Goal: Task Accomplishment & Management: Manage account settings

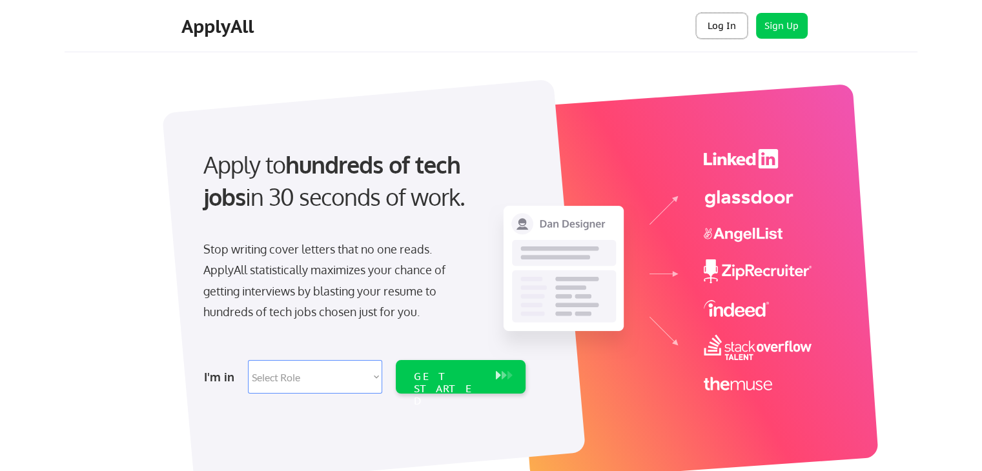
click at [706, 30] on button "Log In" at bounding box center [722, 26] width 52 height 26
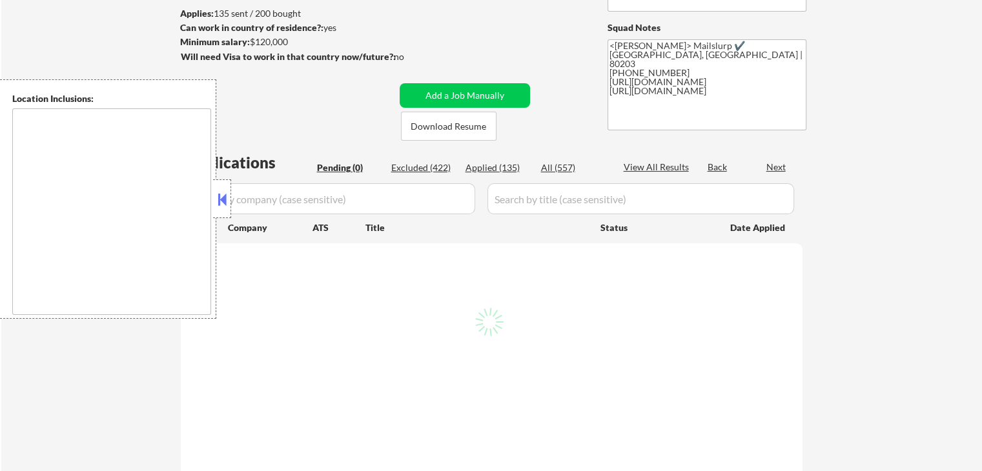
scroll to position [194, 0]
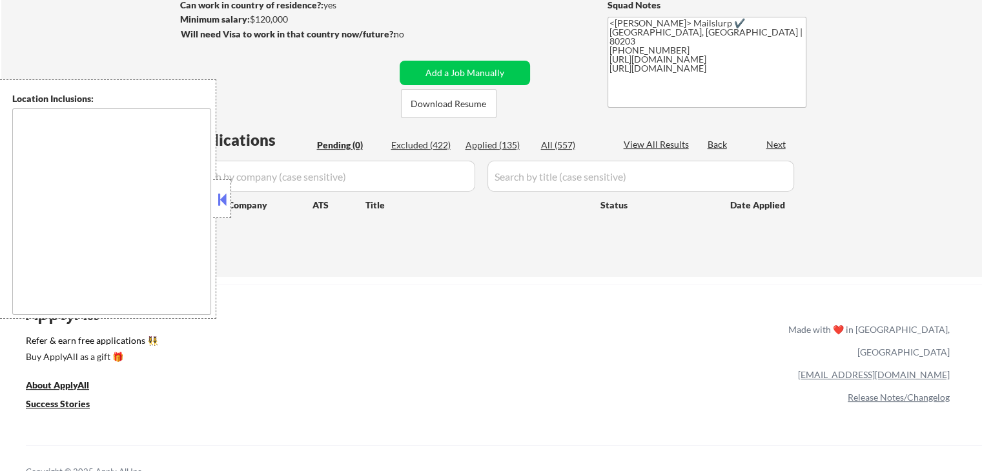
click at [225, 196] on button at bounding box center [222, 199] width 14 height 19
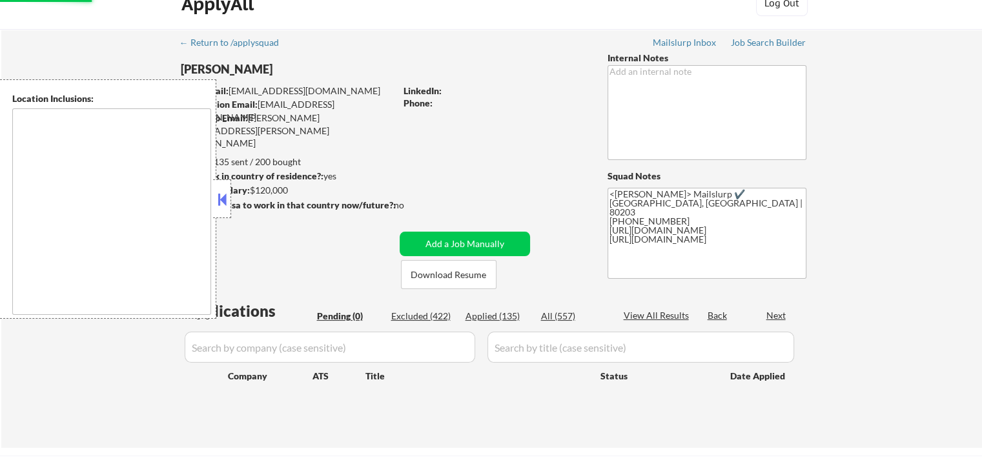
scroll to position [0, 0]
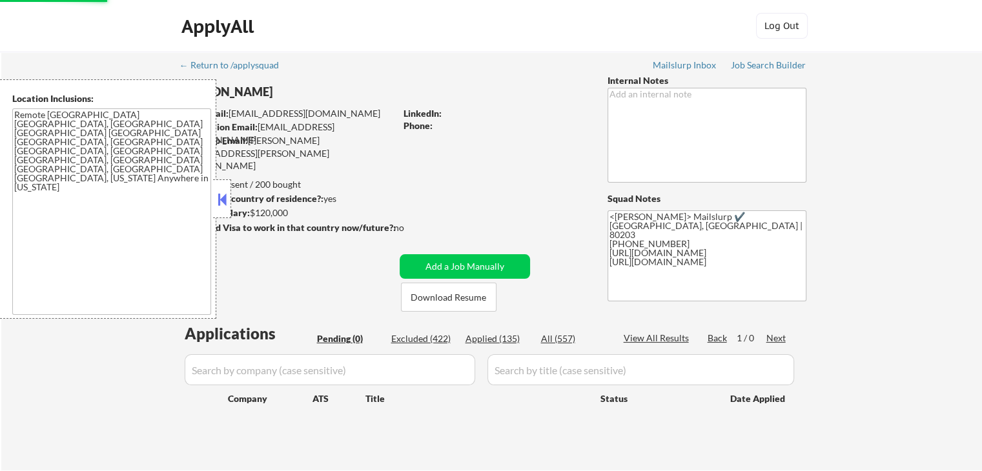
click at [220, 193] on button at bounding box center [222, 199] width 14 height 19
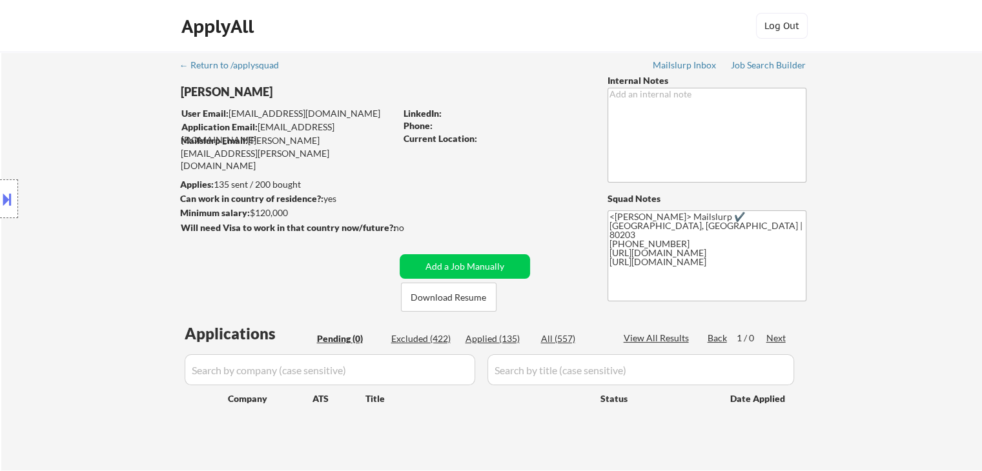
click at [772, 59] on div "← Return to /applysquad Mailslurp Inbox Job Search Builder Ethan Hilton User Em…" at bounding box center [492, 256] width 645 height 409
click at [767, 68] on div "Job Search Builder" at bounding box center [769, 65] width 76 height 9
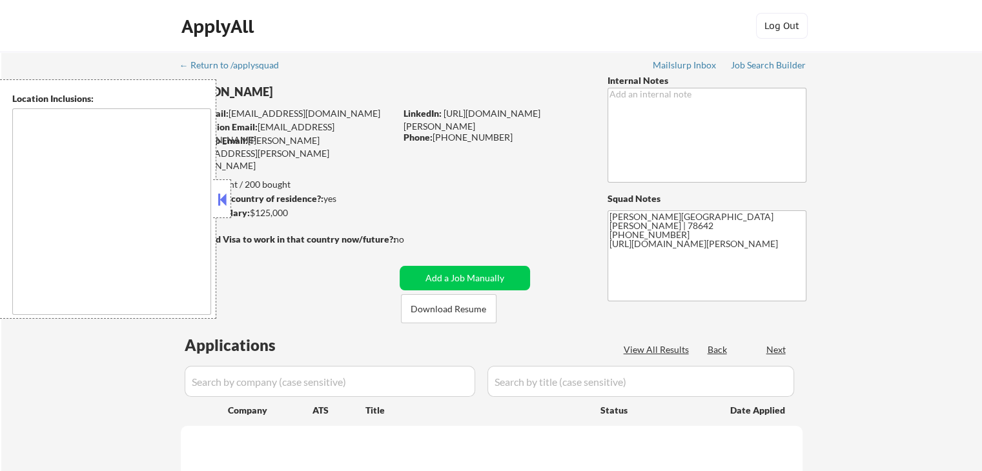
type textarea "Austin, TX West Lake Hills, TX Rollingwood, TX Cedar Park, TX Pflugerville, TX …"
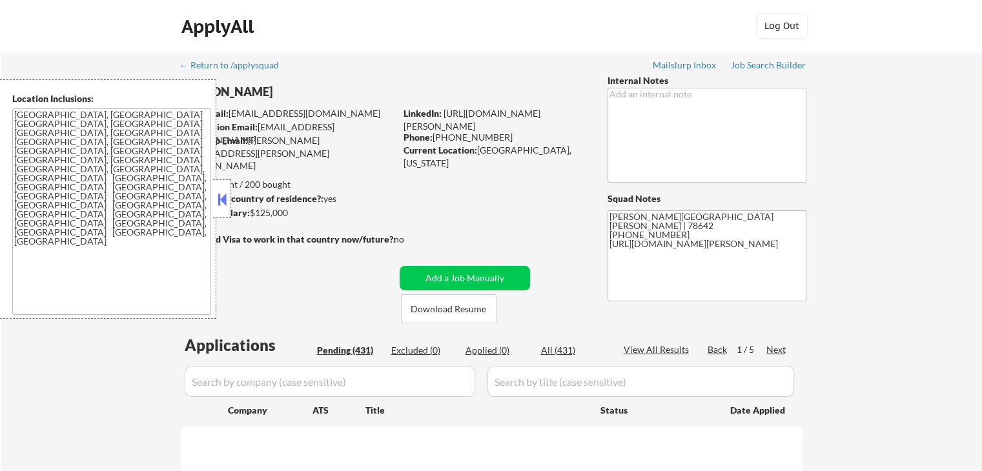
click at [225, 202] on button at bounding box center [222, 199] width 14 height 19
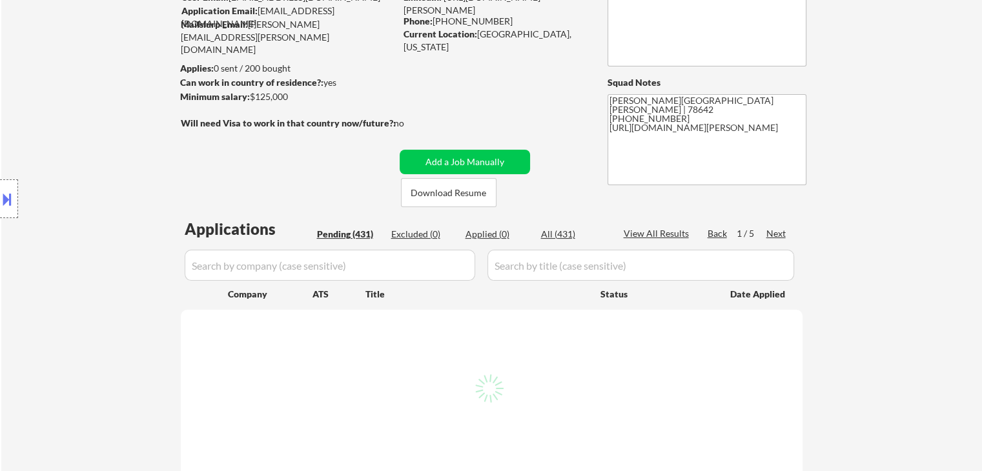
scroll to position [258, 0]
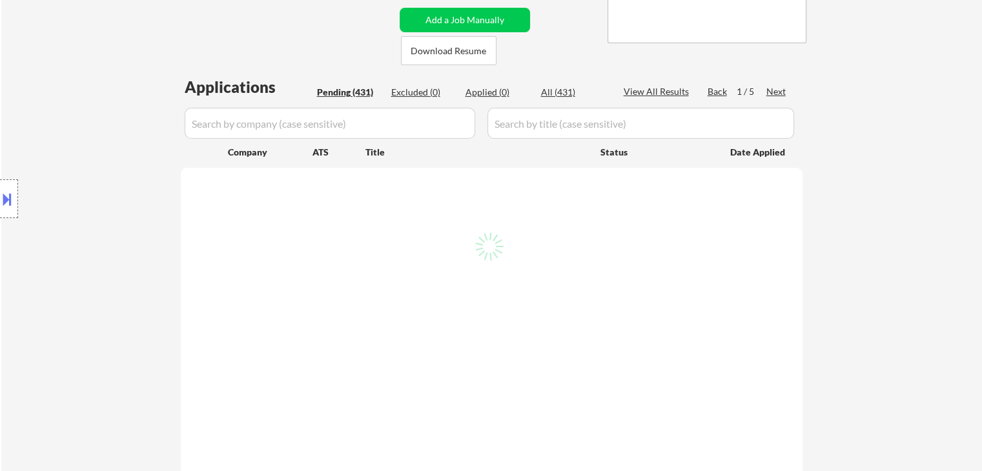
select select ""pending""
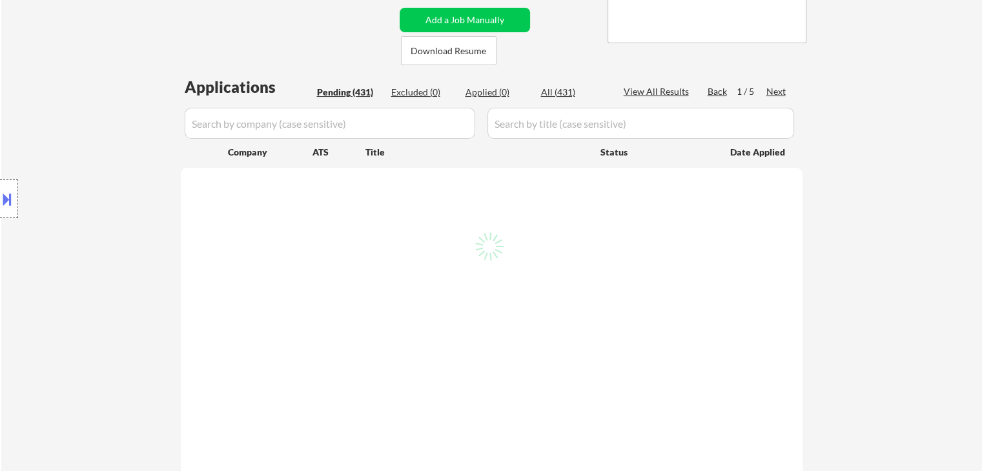
select select ""pending""
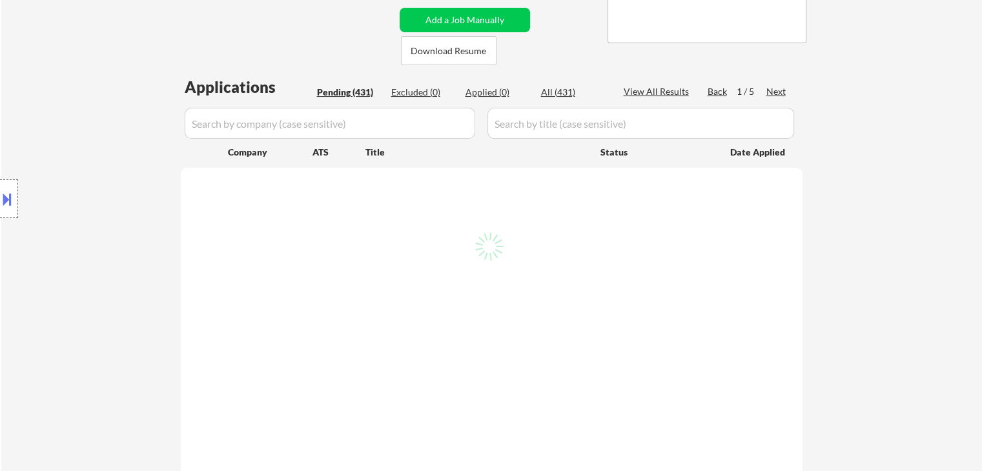
select select ""pending""
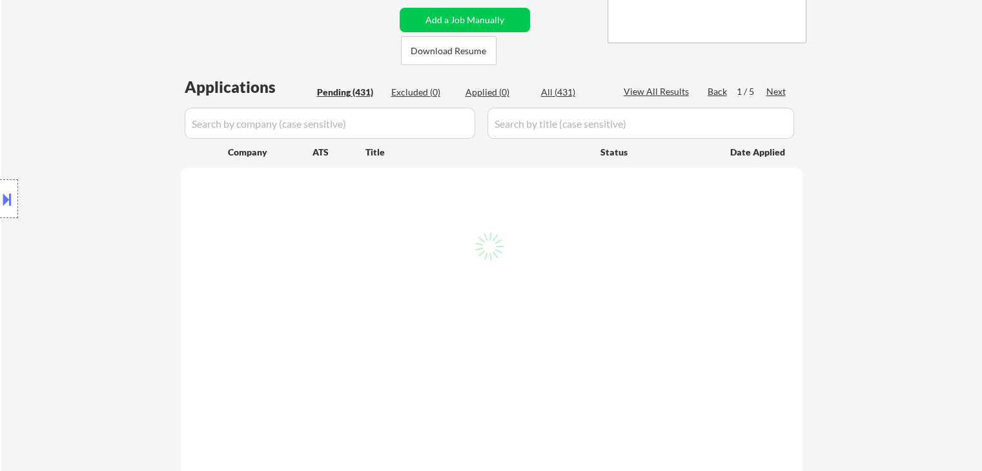
select select ""pending""
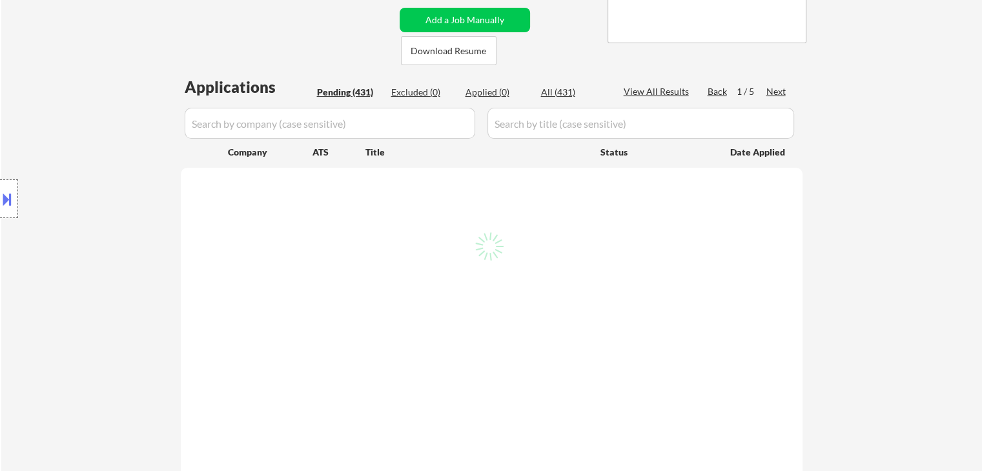
select select ""pending""
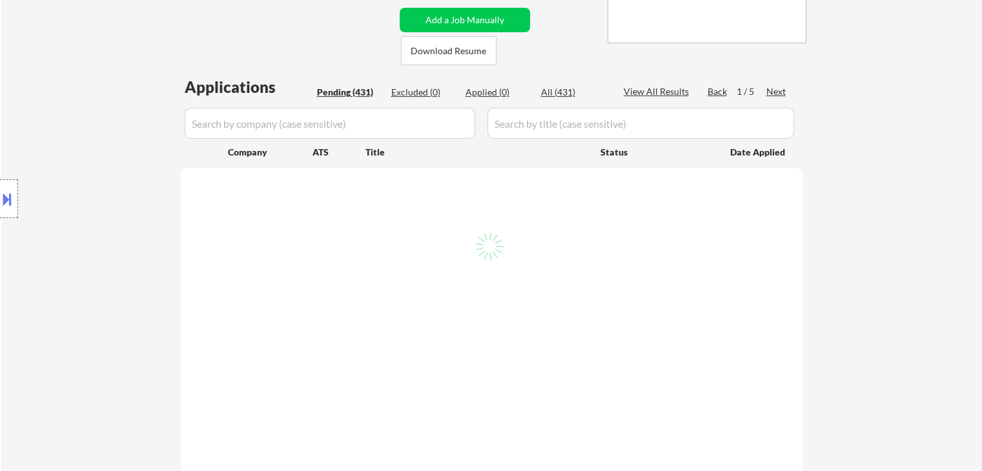
select select ""pending""
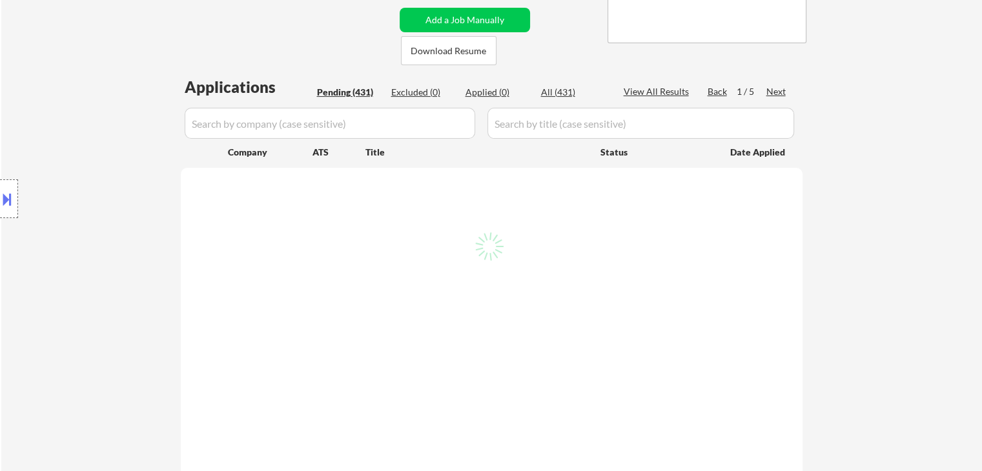
select select ""pending""
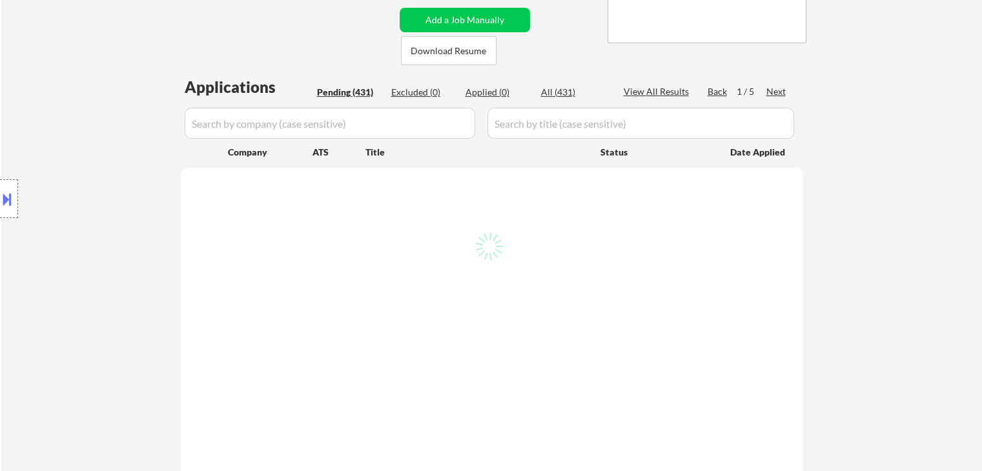
select select ""pending""
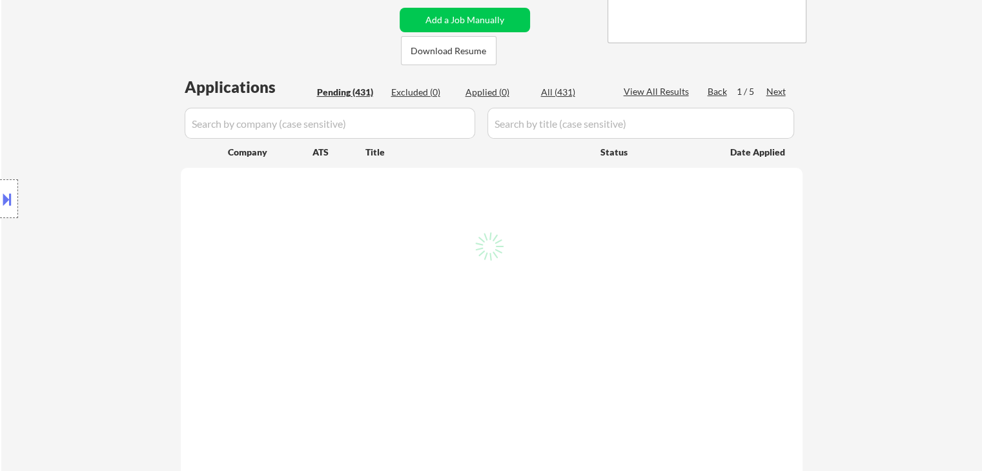
select select ""pending""
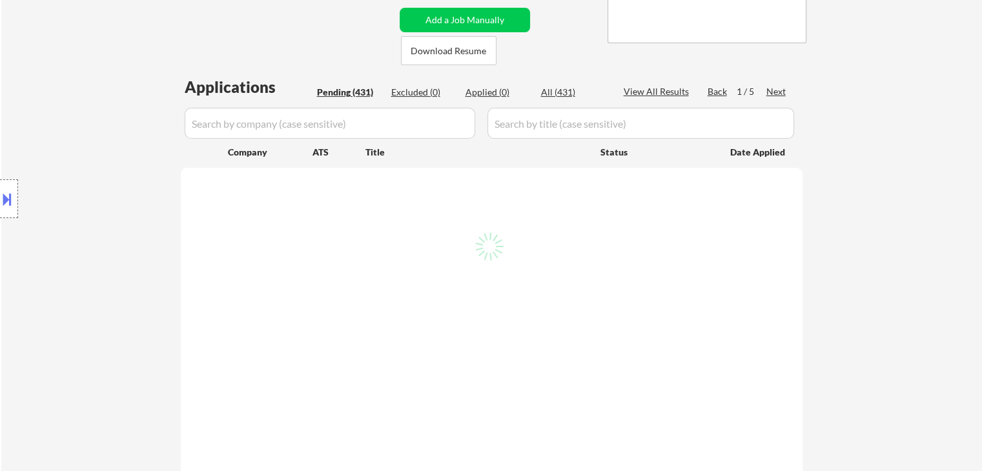
select select ""pending""
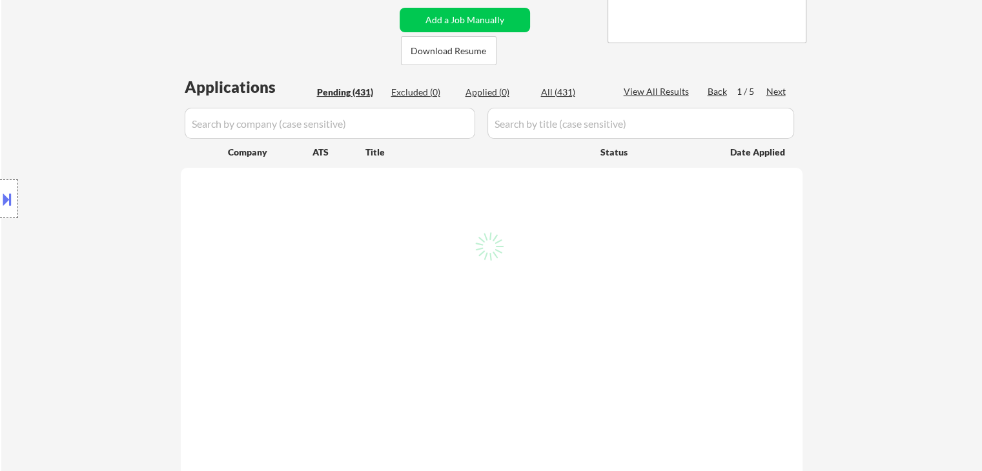
select select ""pending""
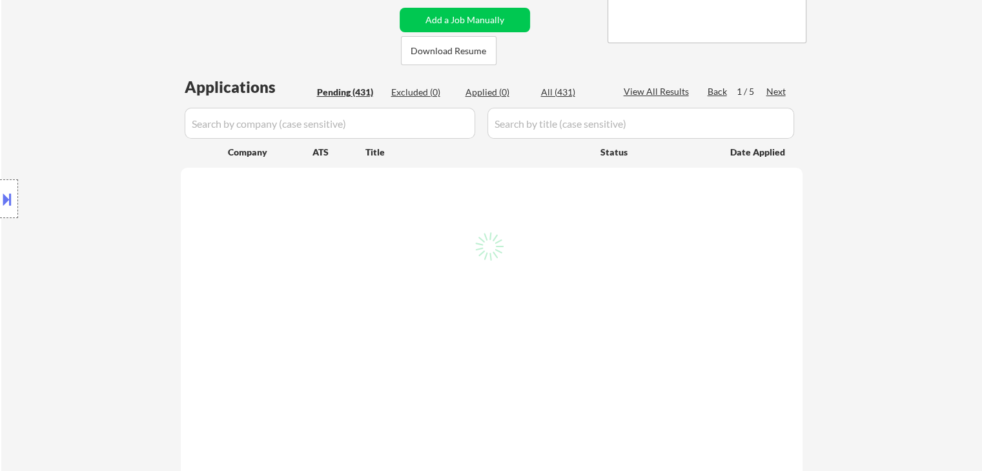
select select ""pending""
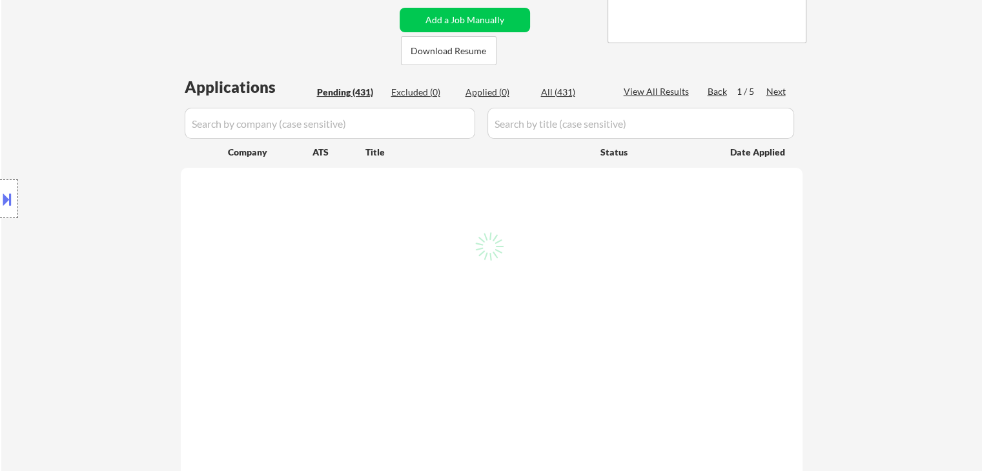
select select ""pending""
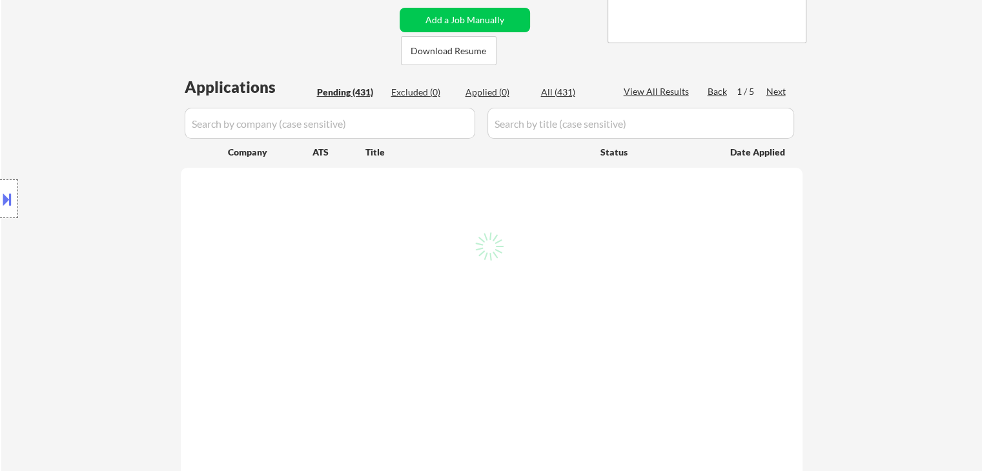
select select ""pending""
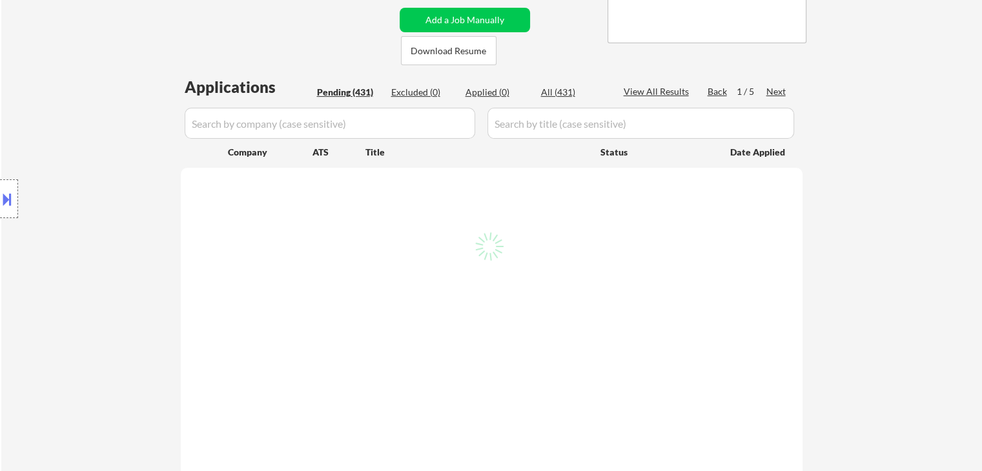
select select ""pending""
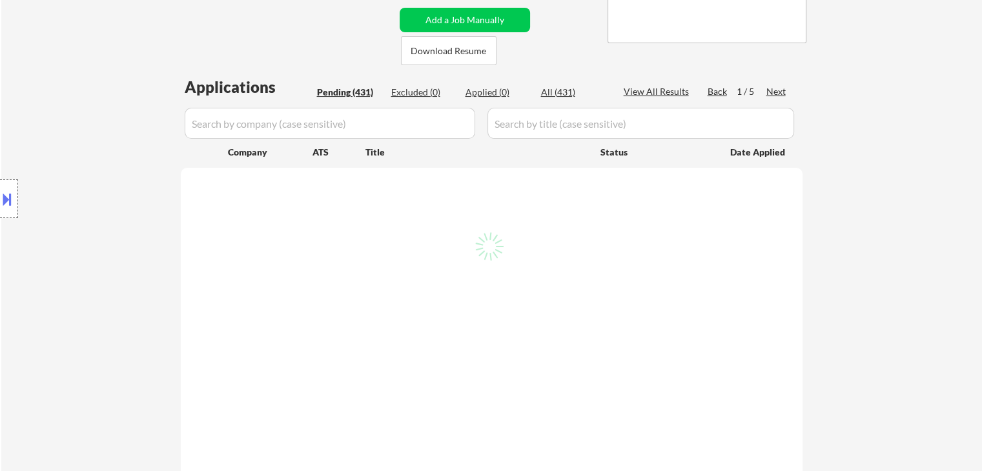
select select ""pending""
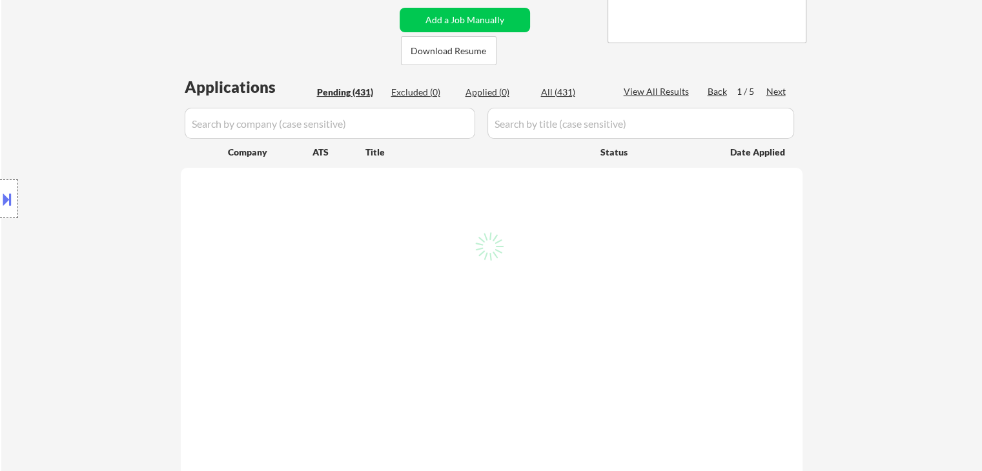
select select ""pending""
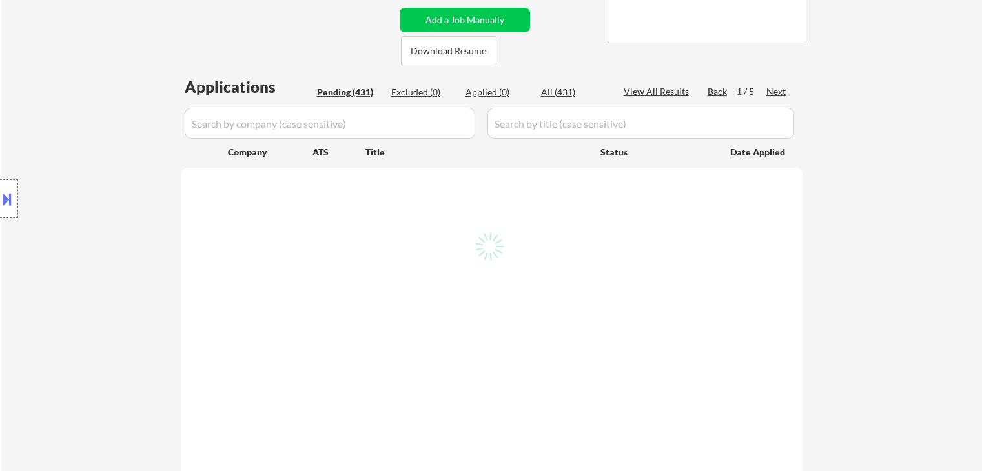
select select ""pending""
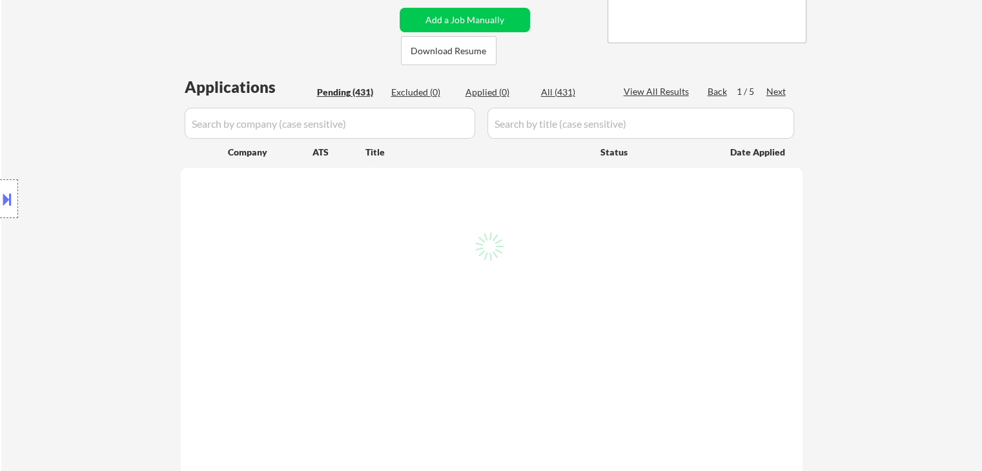
select select ""pending""
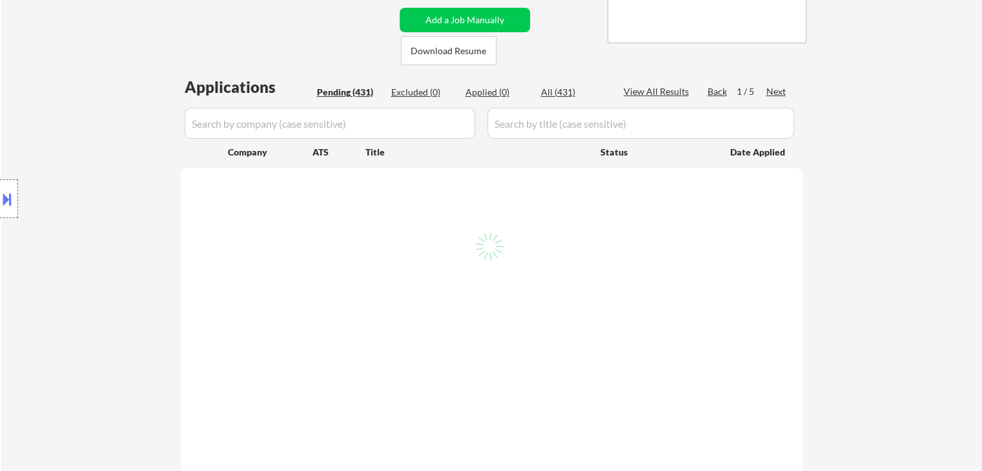
select select ""pending""
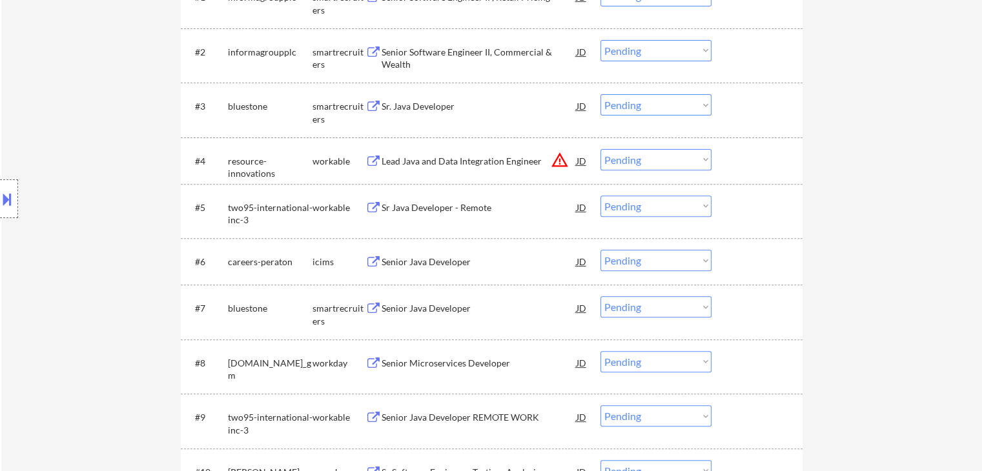
scroll to position [388, 0]
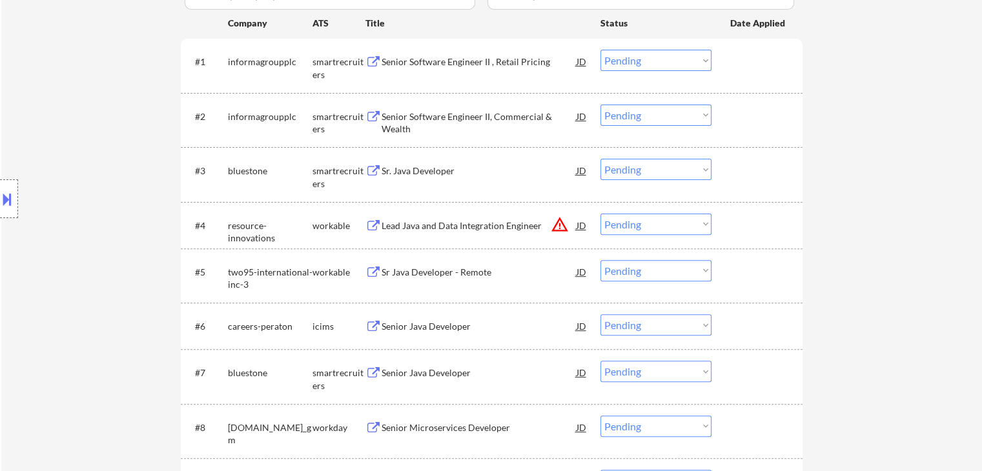
click at [483, 68] on div "Senior Software Engineer II , Retail Pricing" at bounding box center [479, 62] width 195 height 13
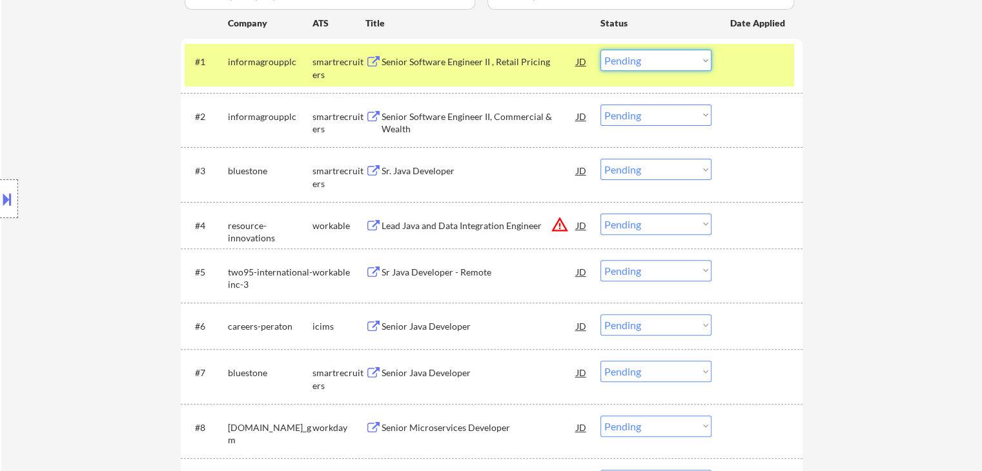
click at [674, 63] on select "Choose an option... Pending Applied Excluded (Questions) Excluded (Expired) Exc…" at bounding box center [656, 60] width 111 height 21
select select ""excluded""
click at [601, 50] on select "Choose an option... Pending Applied Excluded (Questions) Excluded (Expired) Exc…" at bounding box center [656, 60] width 111 height 21
click at [754, 60] on div at bounding box center [758, 61] width 57 height 23
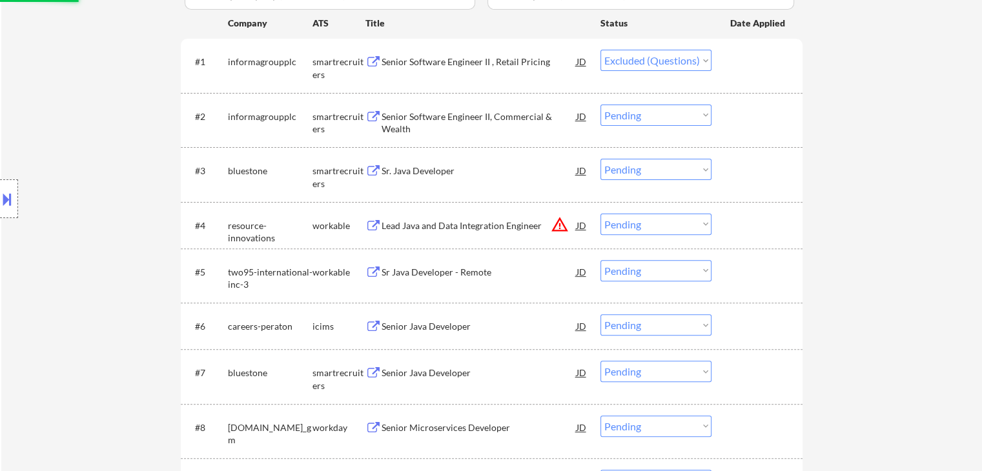
click at [669, 116] on select "Choose an option... Pending Applied Excluded (Questions) Excluded (Expired) Exc…" at bounding box center [656, 115] width 111 height 21
select select ""excluded""
click at [601, 105] on select "Choose an option... Pending Applied Excluded (Questions) Excluded (Expired) Exc…" at bounding box center [656, 115] width 111 height 21
select select ""pending""
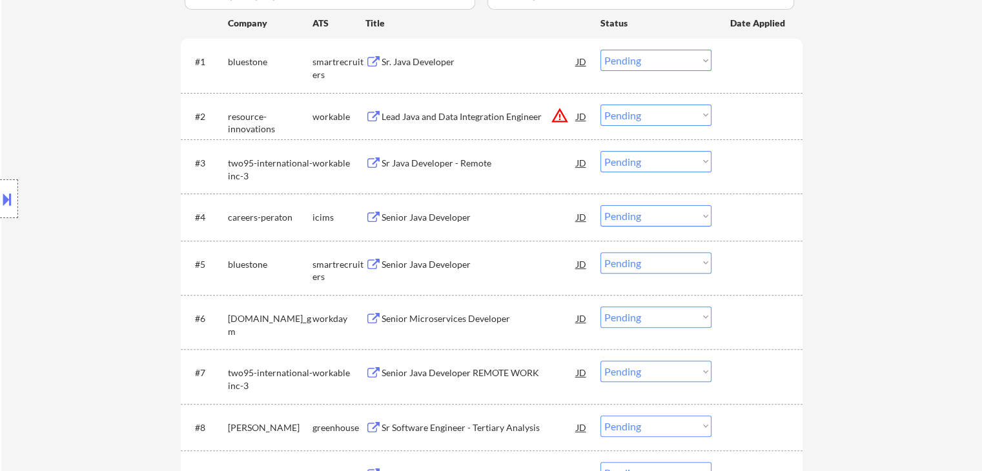
click at [494, 64] on div "Sr. Java Developer" at bounding box center [479, 62] width 195 height 13
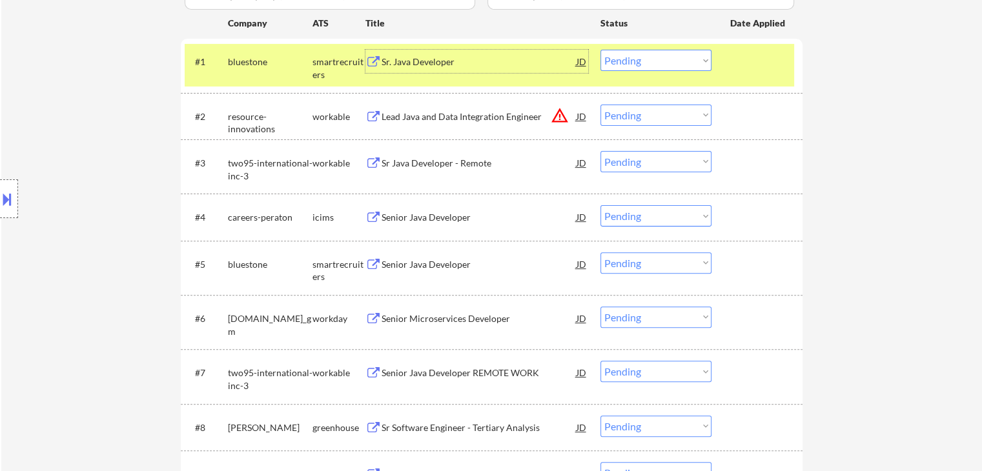
click at [446, 60] on div "Sr. Java Developer" at bounding box center [479, 62] width 195 height 13
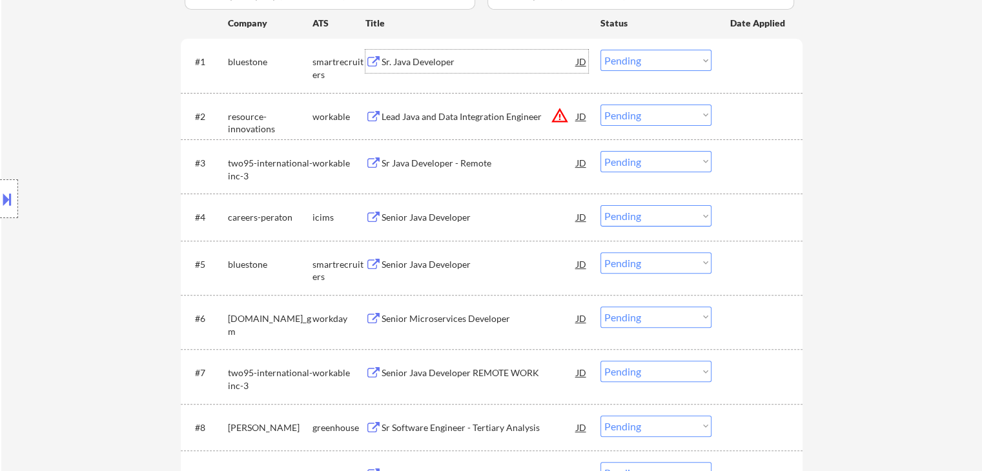
click at [465, 60] on div "Sr. Java Developer" at bounding box center [479, 62] width 195 height 13
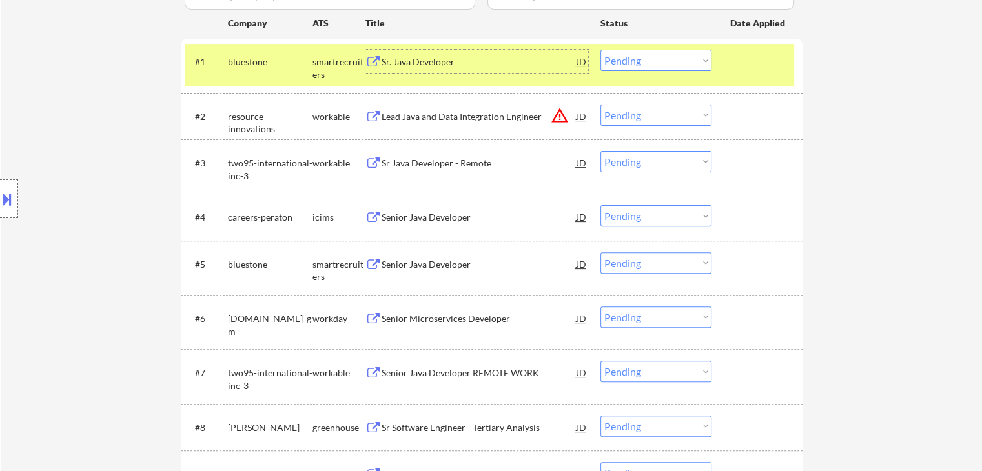
click at [664, 63] on select "Choose an option... Pending Applied Excluded (Questions) Excluded (Expired) Exc…" at bounding box center [656, 60] width 111 height 21
click at [601, 50] on select "Choose an option... Pending Applied Excluded (Questions) Excluded (Expired) Exc…" at bounding box center [656, 60] width 111 height 21
click at [765, 56] on div at bounding box center [758, 61] width 57 height 23
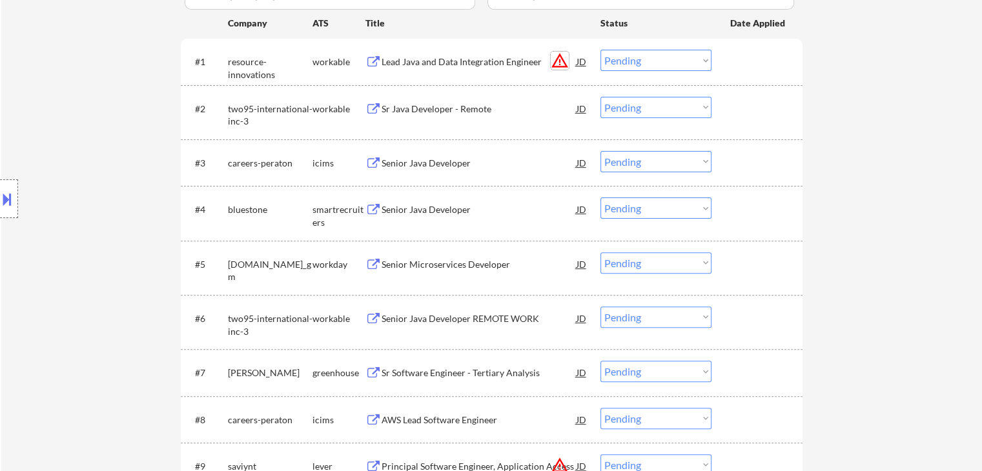
click at [558, 58] on button "warning_amber" at bounding box center [560, 61] width 18 height 18
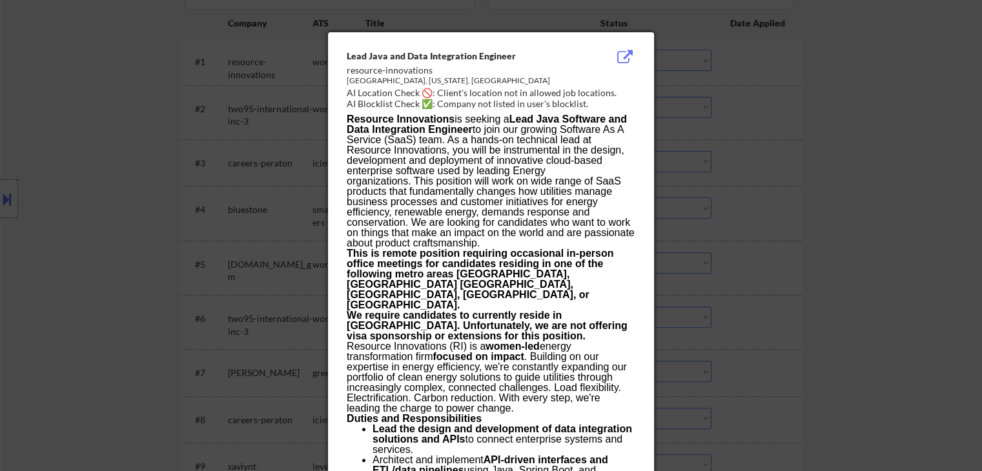
click at [131, 165] on div at bounding box center [491, 235] width 982 height 471
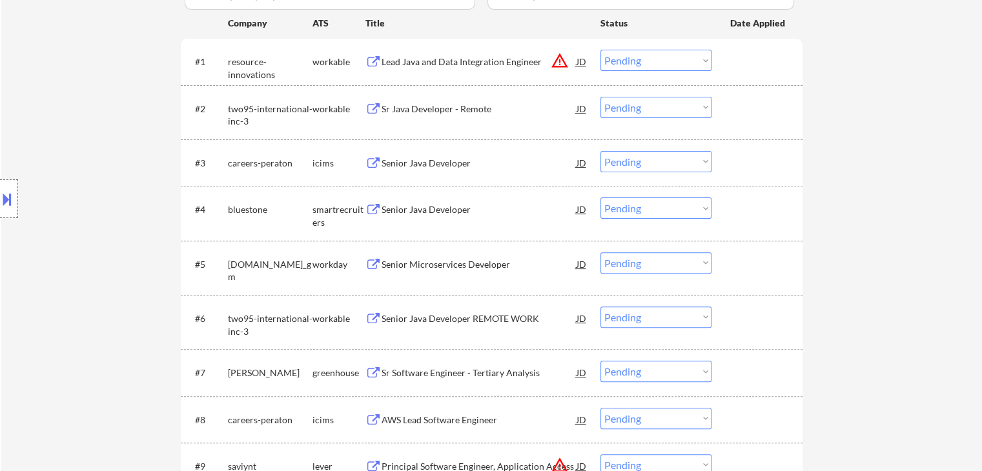
click at [0, 200] on button at bounding box center [7, 199] width 14 height 21
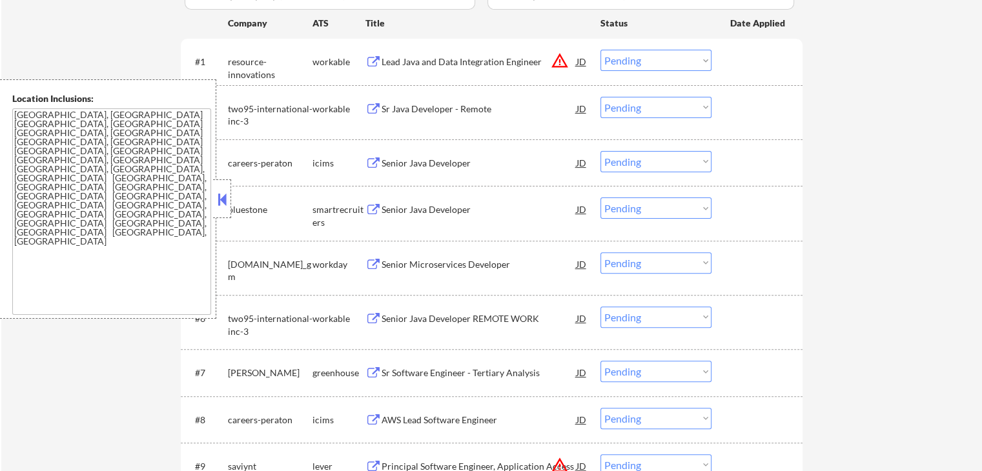
click at [680, 65] on select "Choose an option... Pending Applied Excluded (Questions) Excluded (Expired) Exc…" at bounding box center [656, 60] width 111 height 21
click at [601, 50] on select "Choose an option... Pending Applied Excluded (Questions) Excluded (Expired) Exc…" at bounding box center [656, 60] width 111 height 21
click at [227, 193] on button at bounding box center [222, 199] width 14 height 19
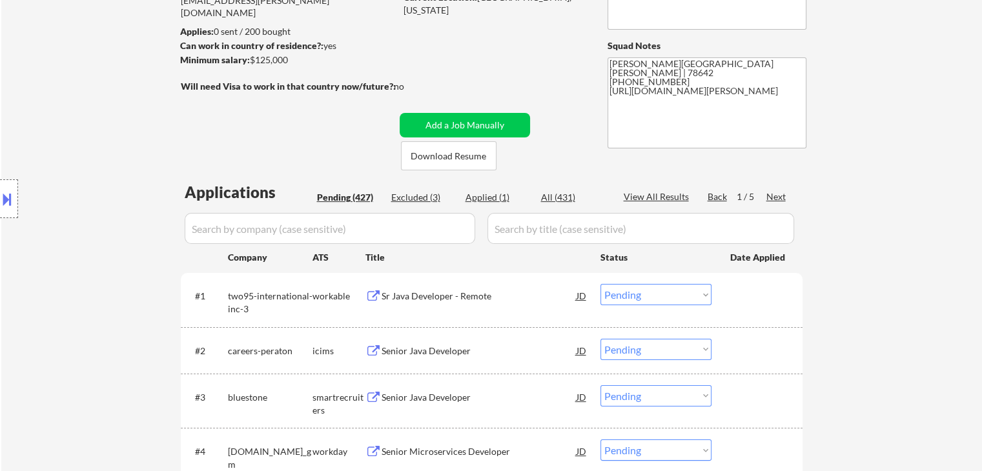
scroll to position [194, 0]
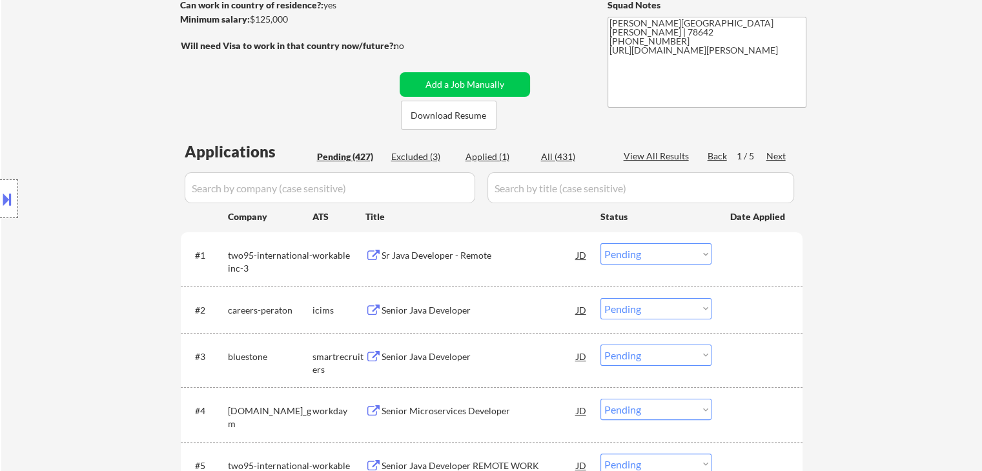
click at [439, 260] on div "Sr Java Developer - Remote" at bounding box center [479, 255] width 195 height 13
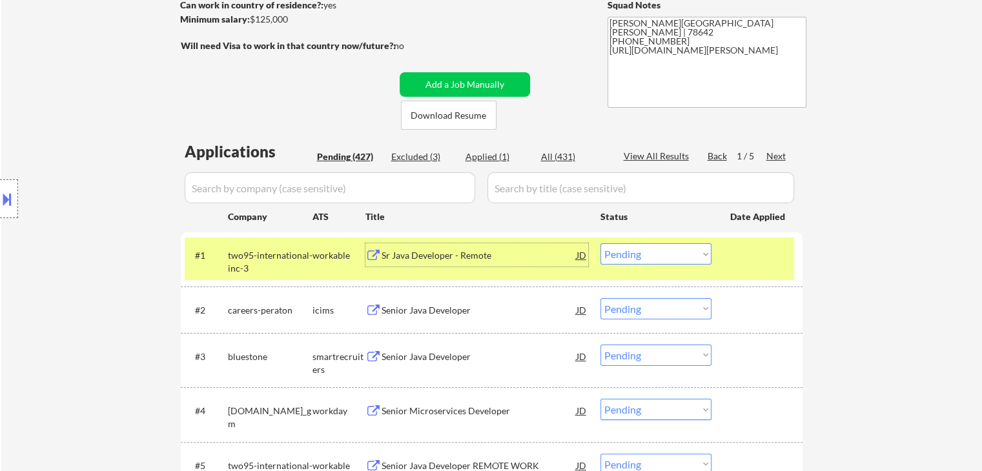
click at [458, 256] on div "Sr Java Developer - Remote" at bounding box center [479, 255] width 195 height 13
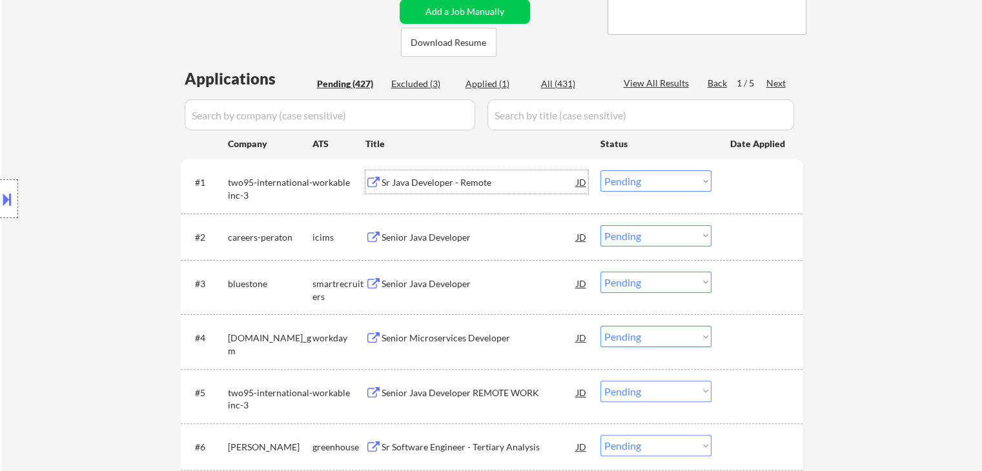
scroll to position [323, 0]
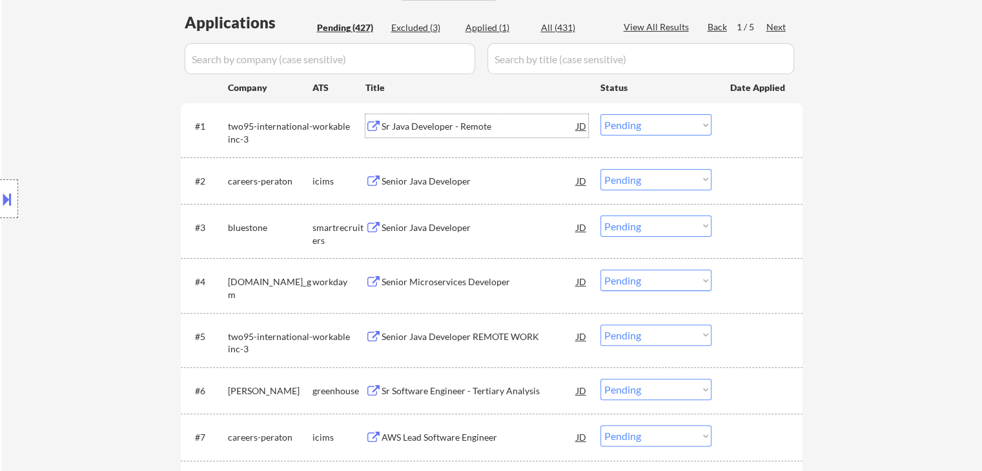
click at [642, 121] on select "Choose an option... Pending Applied Excluded (Questions) Excluded (Expired) Exc…" at bounding box center [656, 124] width 111 height 21
click at [601, 114] on select "Choose an option... Pending Applied Excluded (Questions) Excluded (Expired) Exc…" at bounding box center [656, 124] width 111 height 21
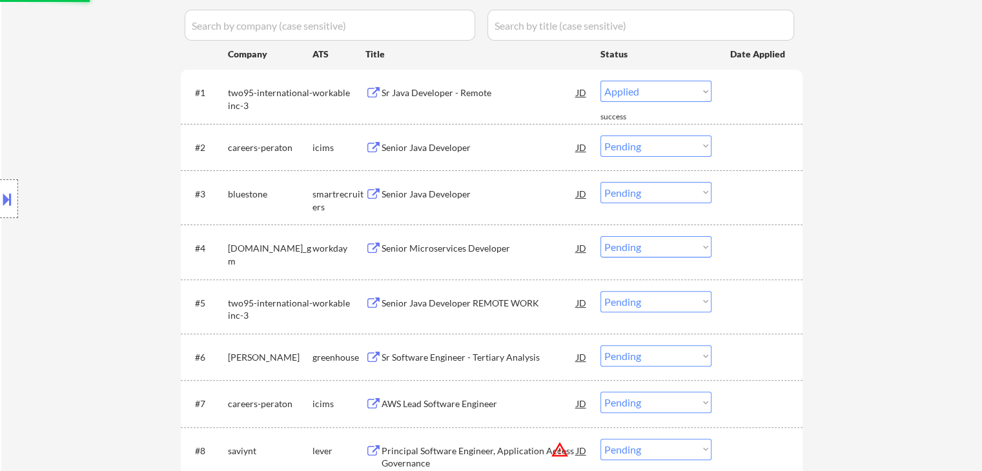
scroll to position [388, 0]
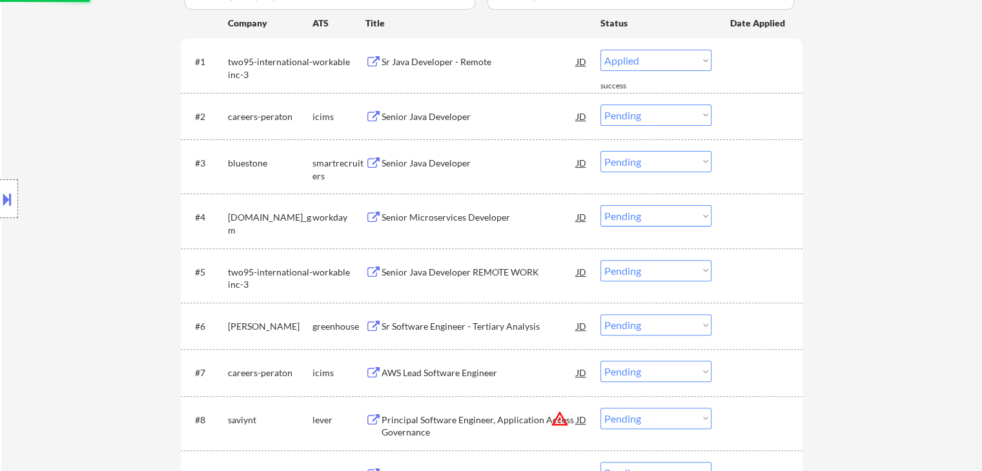
click at [457, 326] on div "Sr Software Engineer - Tertiary Analysis" at bounding box center [479, 326] width 195 height 13
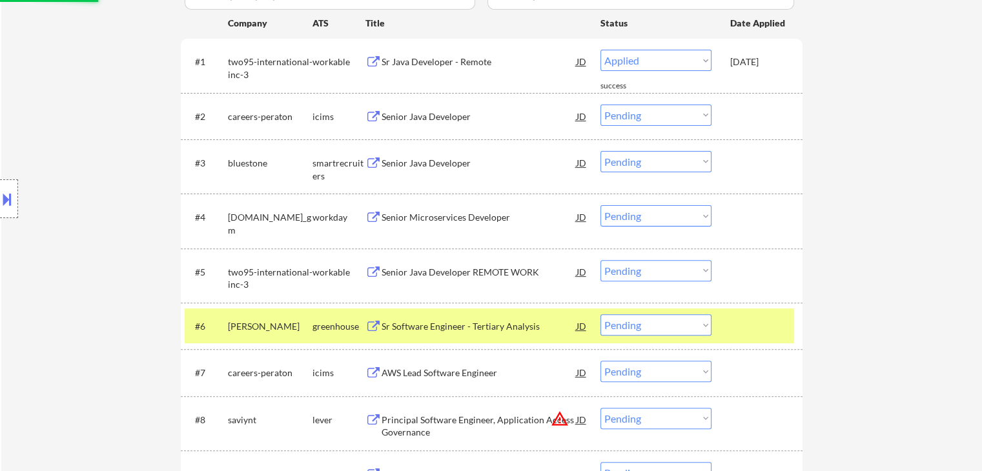
select select ""pending""
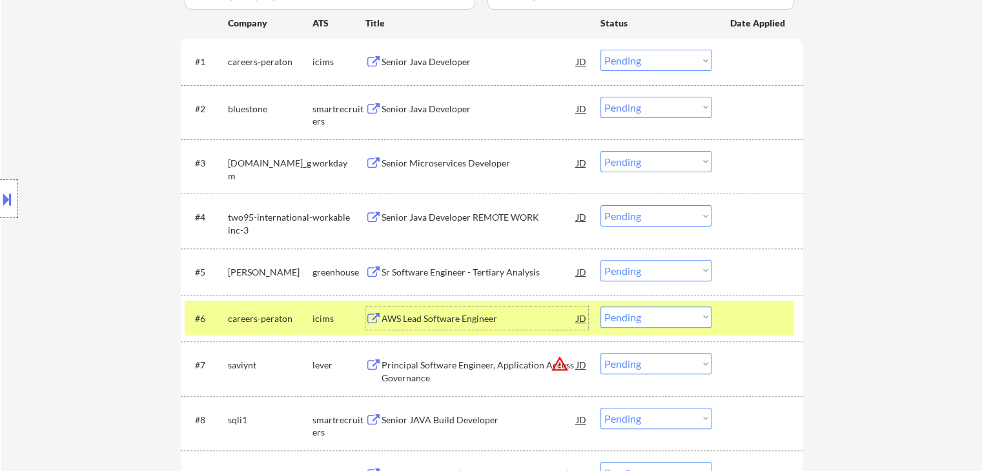
click at [754, 313] on div at bounding box center [758, 318] width 57 height 23
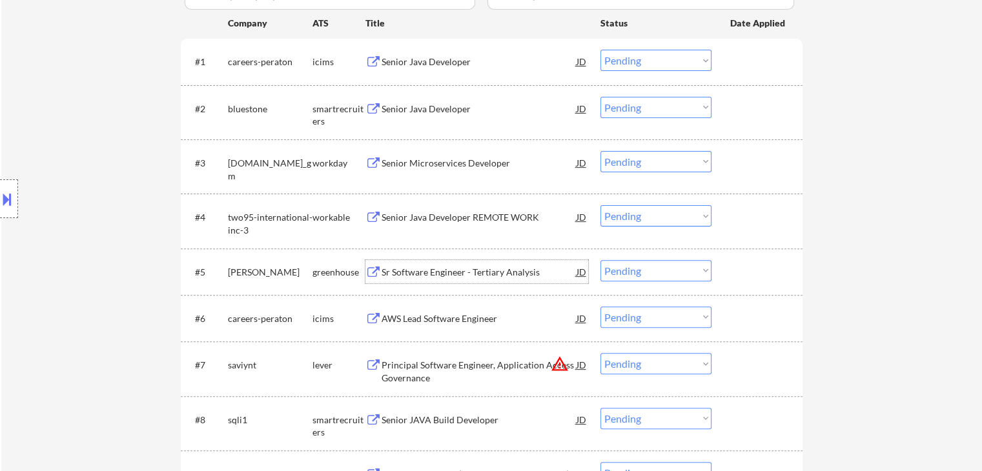
click at [447, 264] on div "Sr Software Engineer - Tertiary Analysis" at bounding box center [479, 271] width 195 height 23
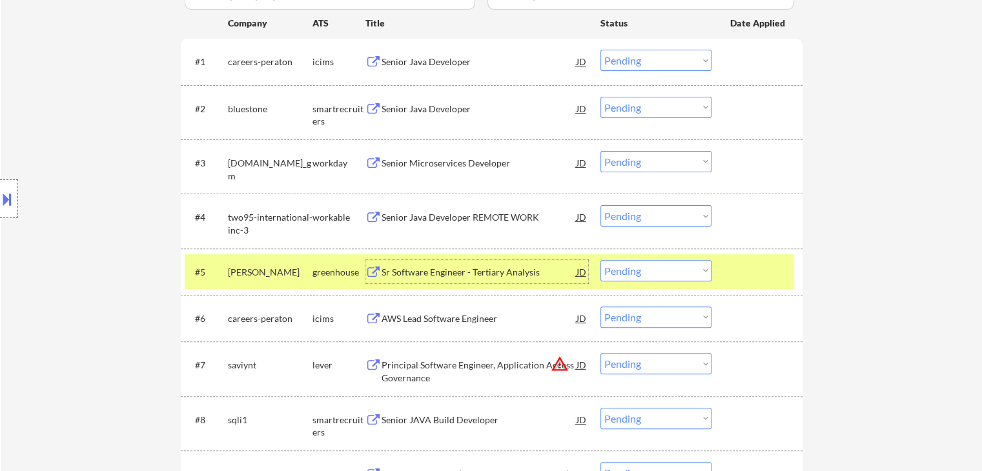
click at [752, 269] on div at bounding box center [758, 271] width 57 height 23
